Goal: Transaction & Acquisition: Book appointment/travel/reservation

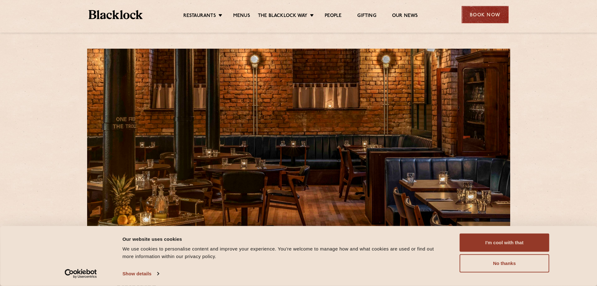
click at [475, 17] on div "Book Now" at bounding box center [485, 14] width 47 height 17
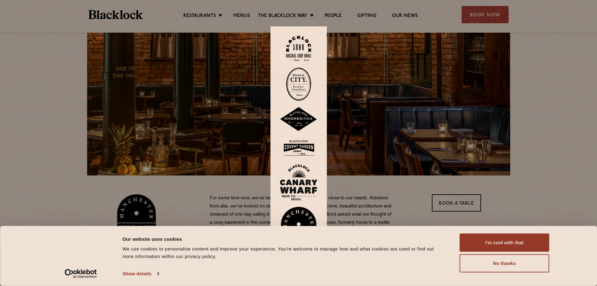
scroll to position [31, 0]
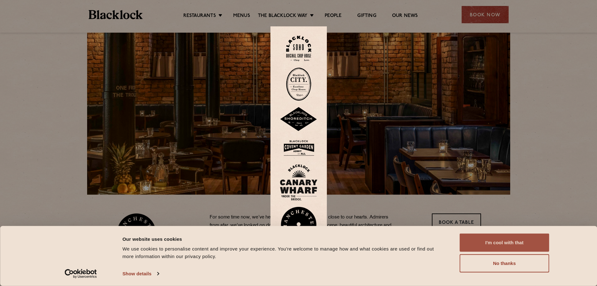
click at [503, 242] on button "I'm cool with that" at bounding box center [505, 242] width 90 height 18
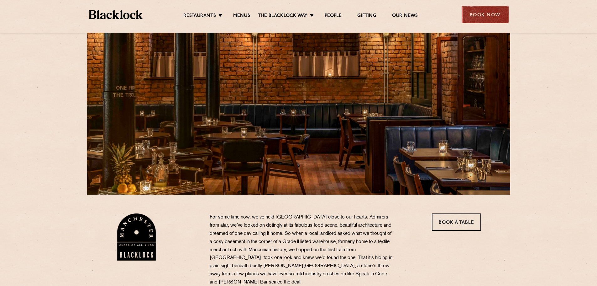
click at [488, 12] on div "Book Now" at bounding box center [485, 14] width 47 height 17
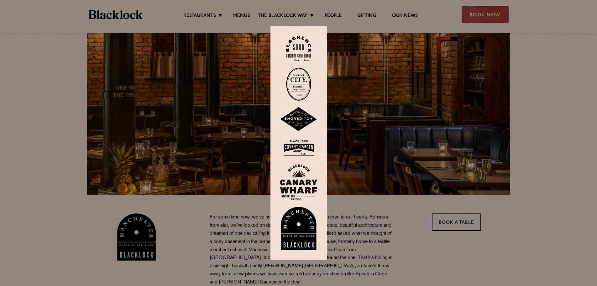
click at [419, 235] on div at bounding box center [298, 143] width 597 height 286
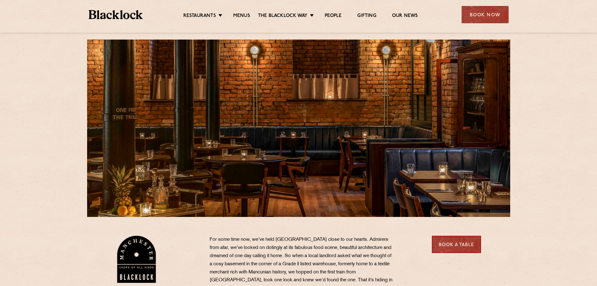
scroll to position [0, 0]
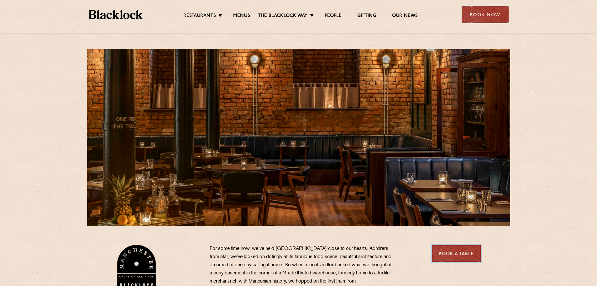
click at [450, 258] on link "Book a Table" at bounding box center [456, 253] width 49 height 17
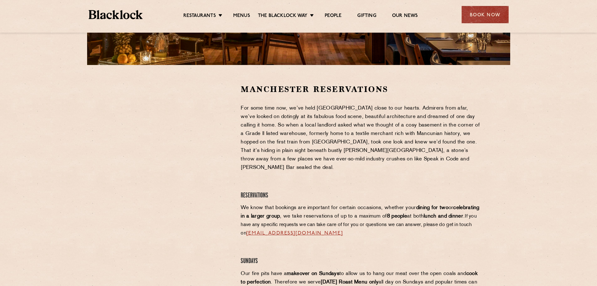
scroll to position [188, 0]
